Goal: Transaction & Acquisition: Purchase product/service

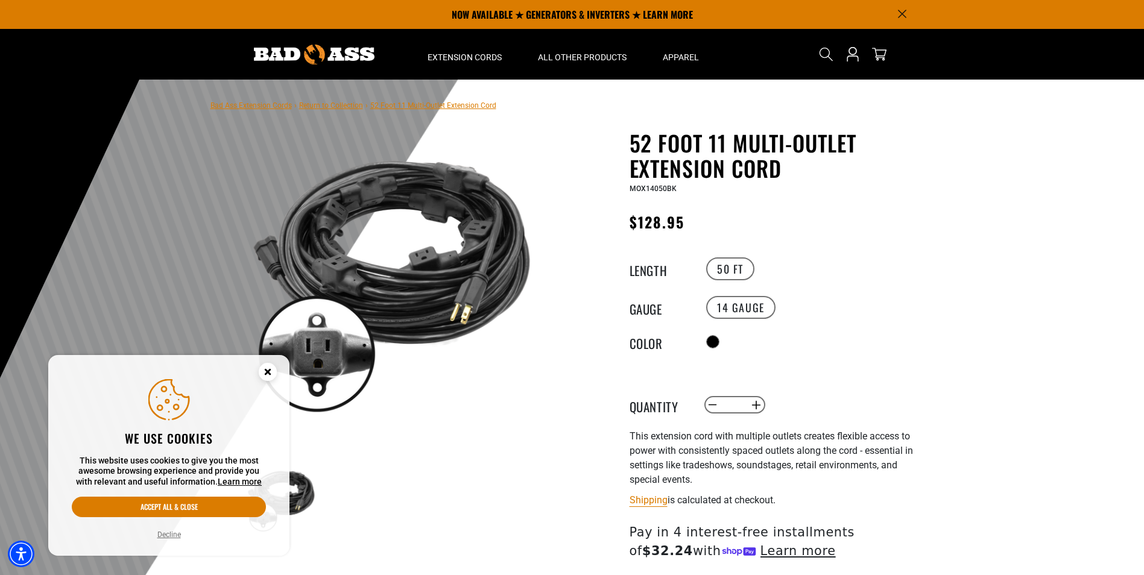
click at [165, 531] on button "Decline" at bounding box center [169, 535] width 31 height 12
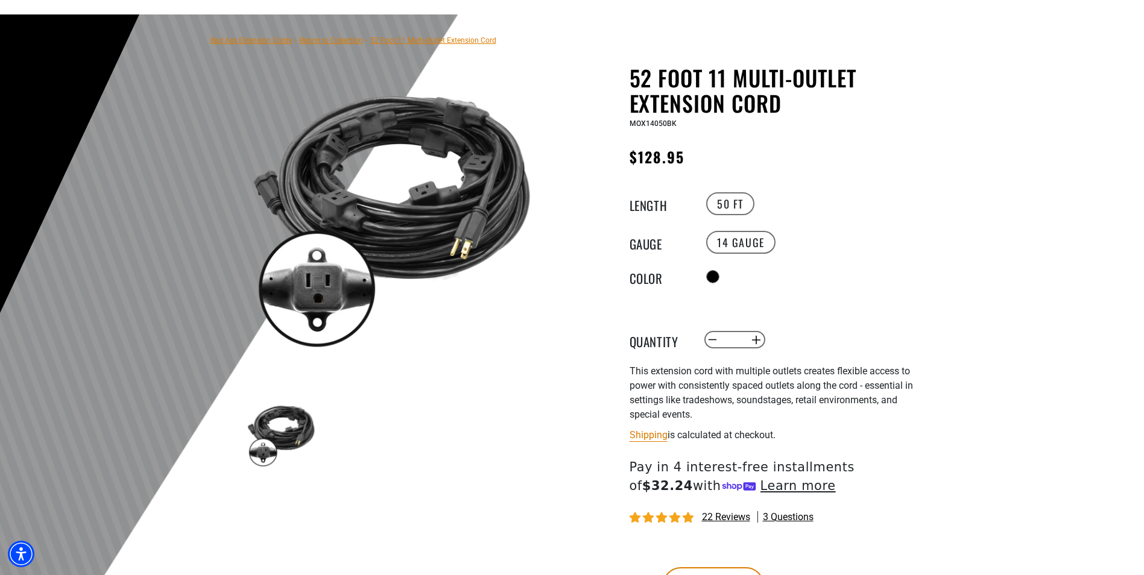
scroll to position [241, 0]
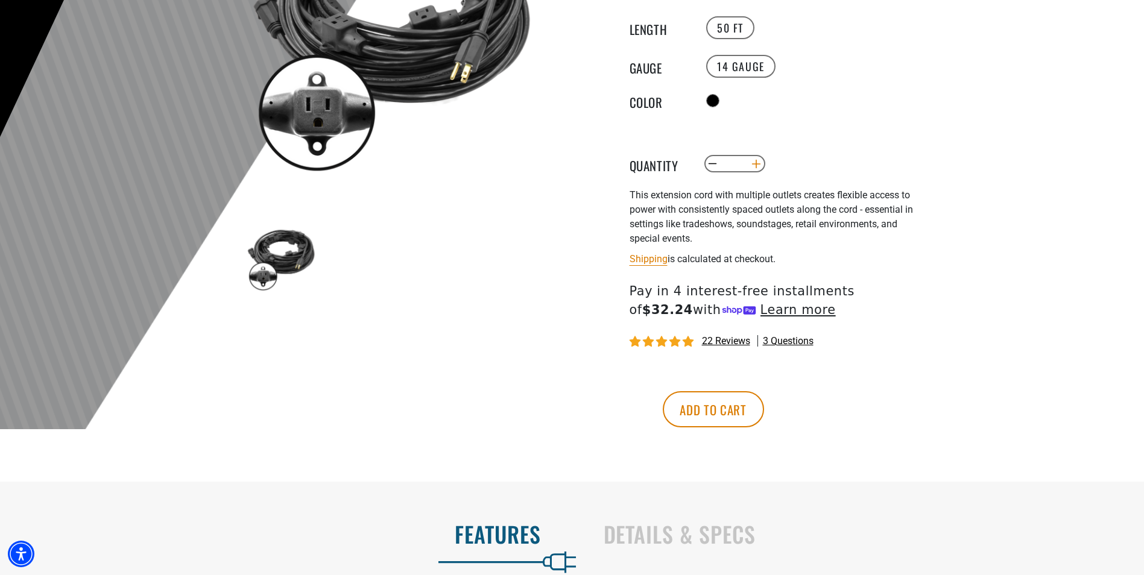
click at [758, 165] on button "Increase quantity for 52 Foot 11 Multi-Outlet Extension Cord" at bounding box center [756, 164] width 19 height 21
type input "*"
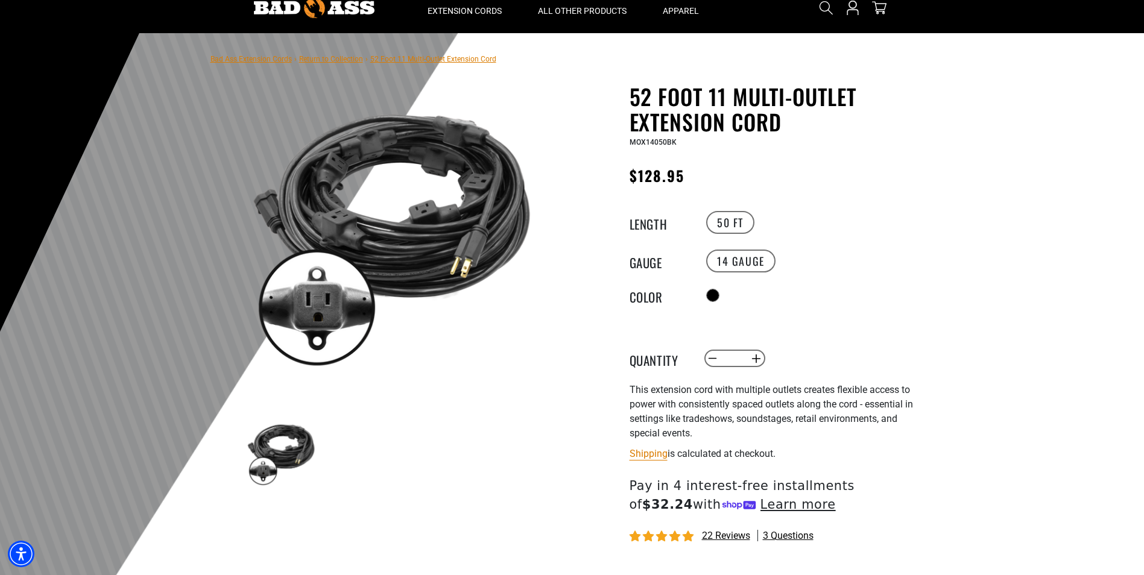
scroll to position [0, 0]
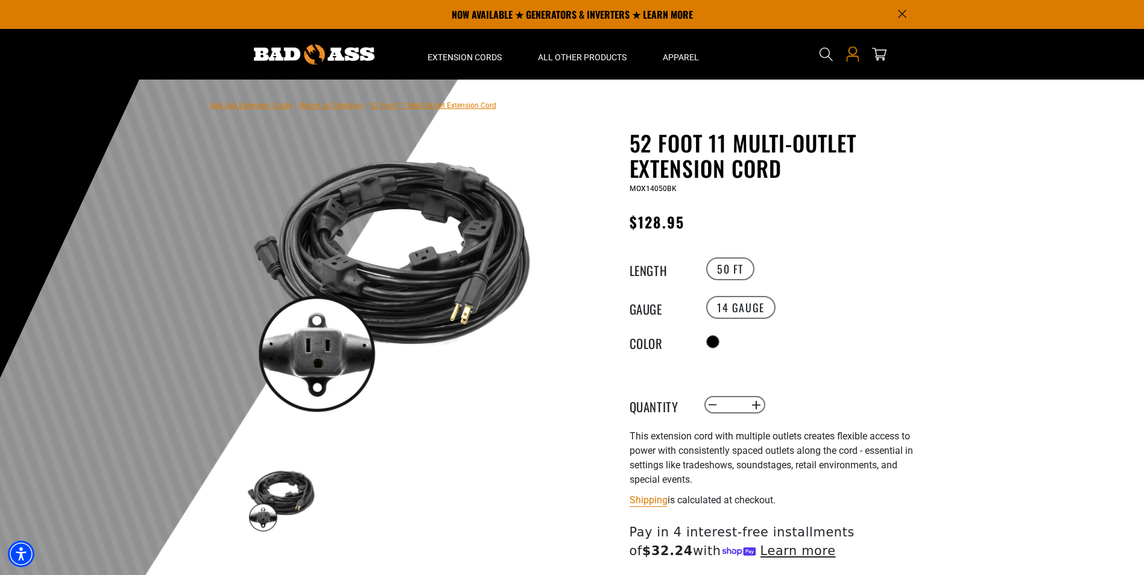
click at [857, 61] on icon "Open this option" at bounding box center [853, 54] width 16 height 16
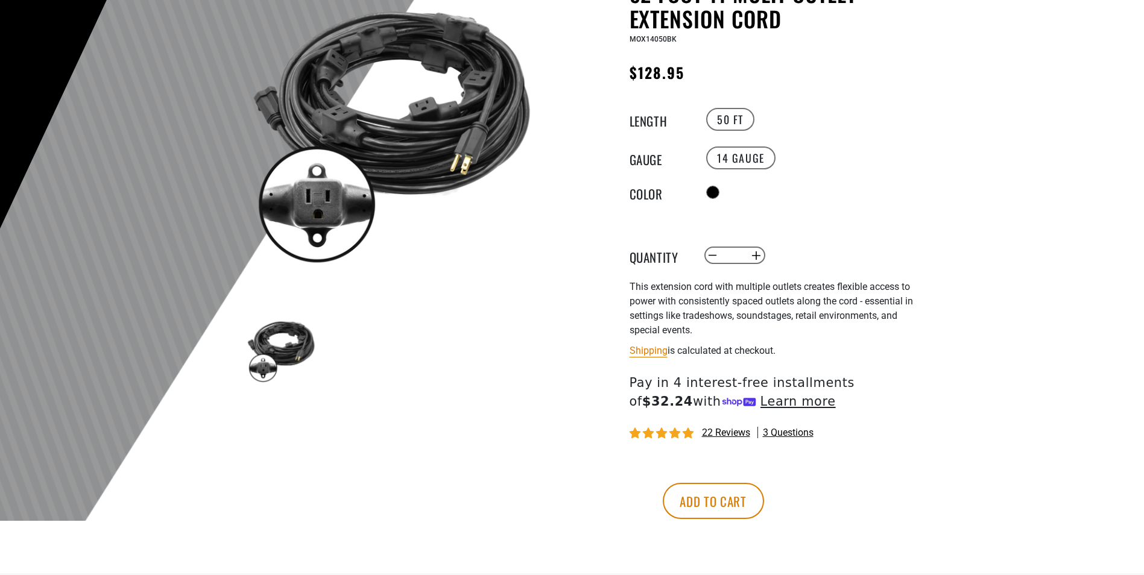
scroll to position [181, 0]
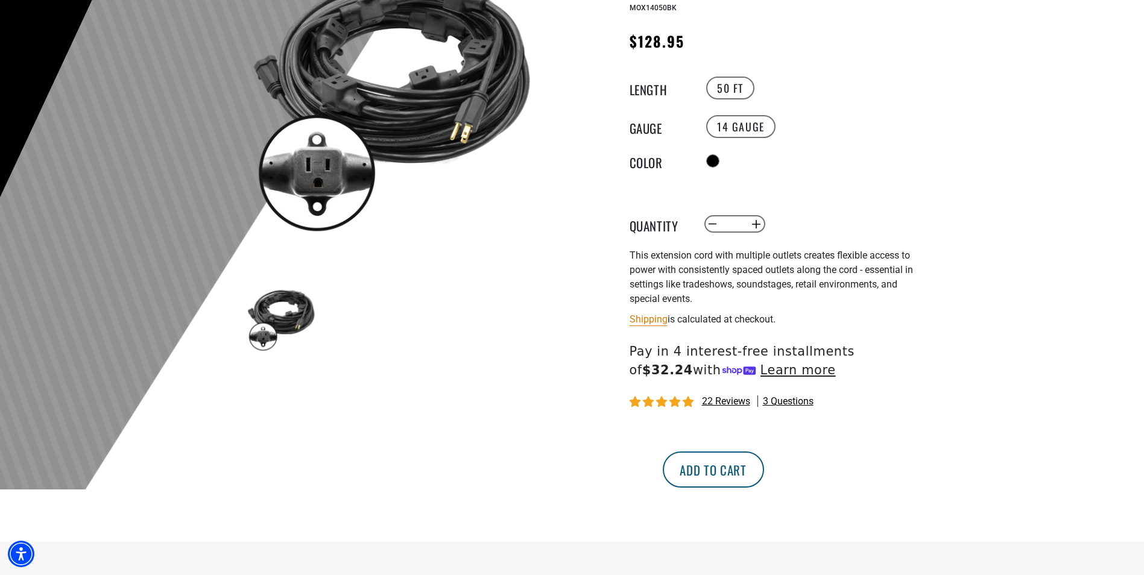
click at [764, 469] on button "Add to cart" at bounding box center [713, 470] width 101 height 36
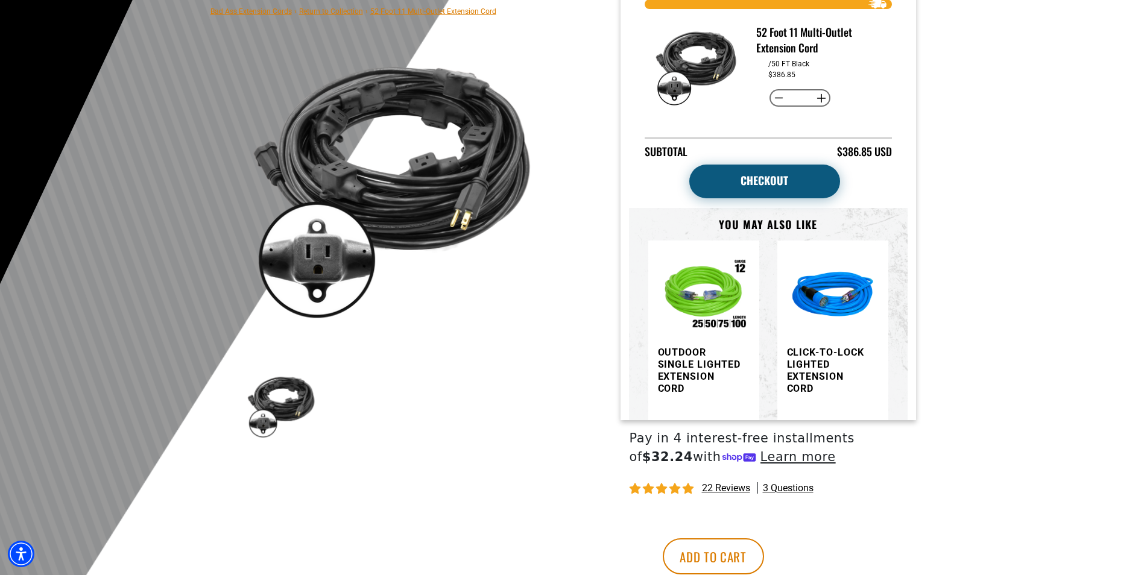
scroll to position [0, 0]
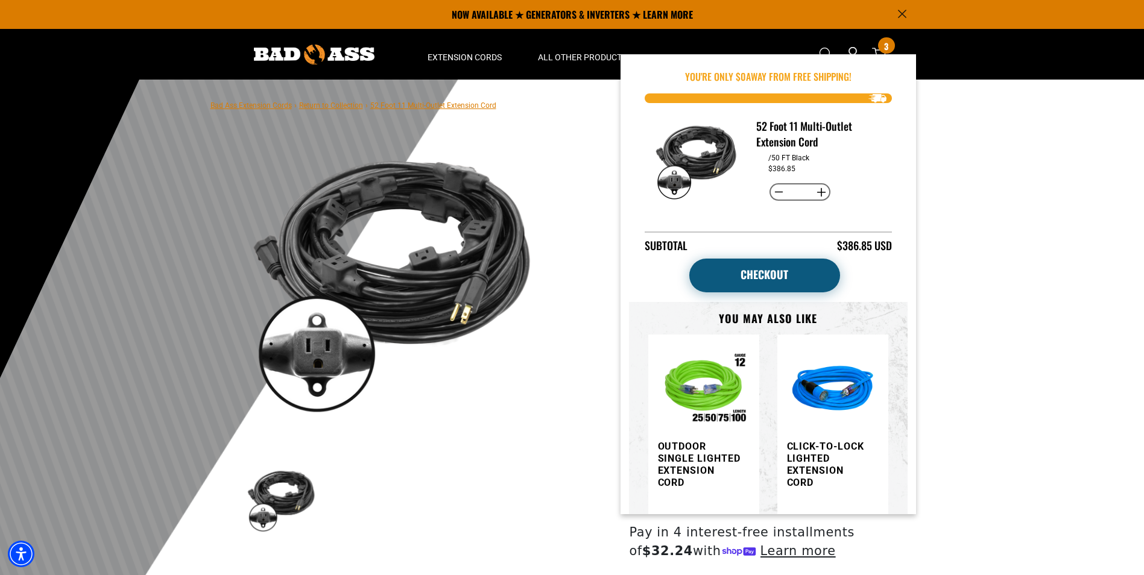
click at [793, 281] on link "Checkout" at bounding box center [764, 276] width 151 height 34
